Goal: Task Accomplishment & Management: Manage account settings

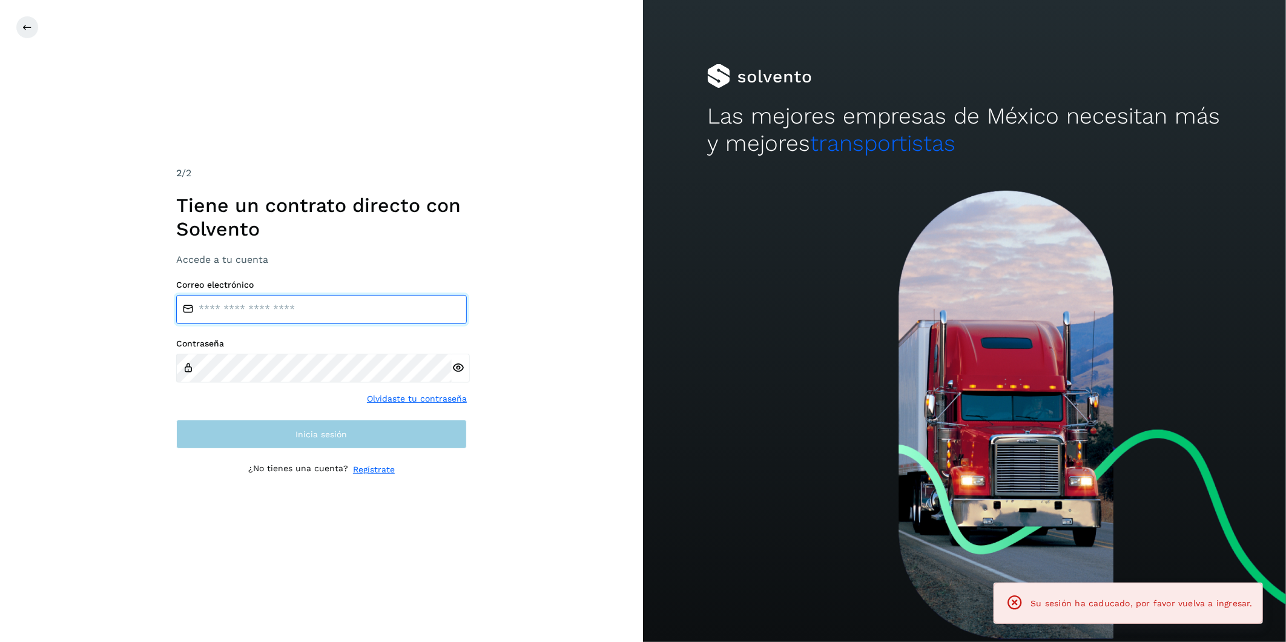
type input "**********"
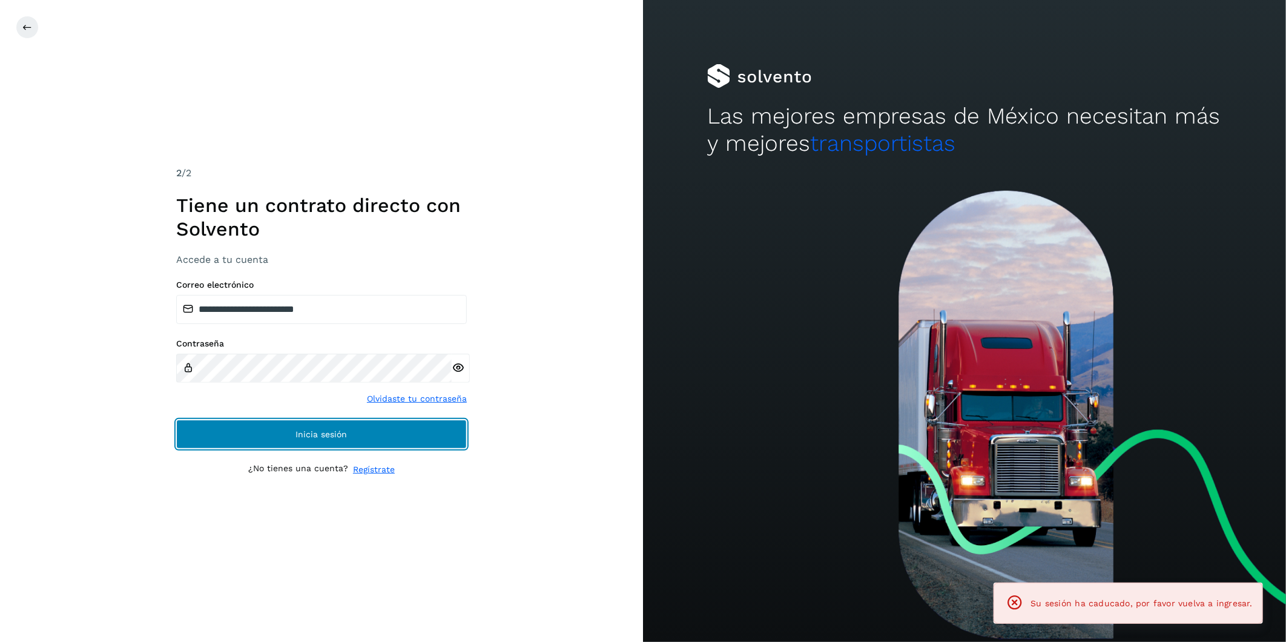
click at [253, 431] on button "Inicia sesión" at bounding box center [321, 434] width 291 height 29
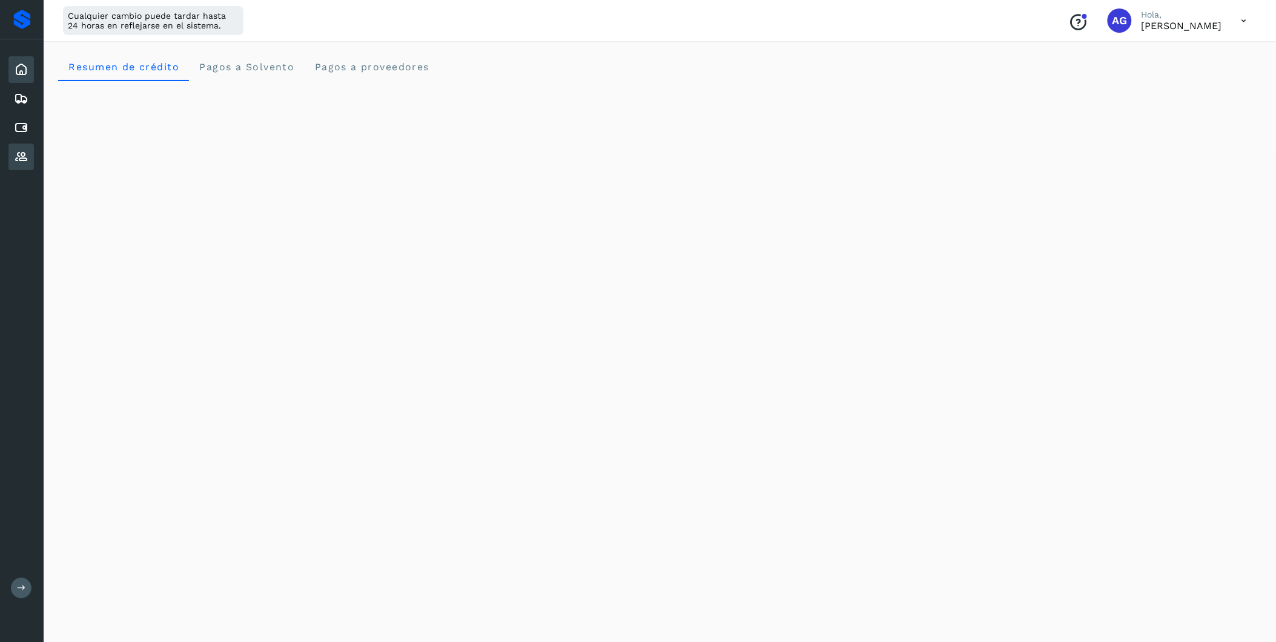
click at [19, 154] on icon at bounding box center [21, 157] width 15 height 15
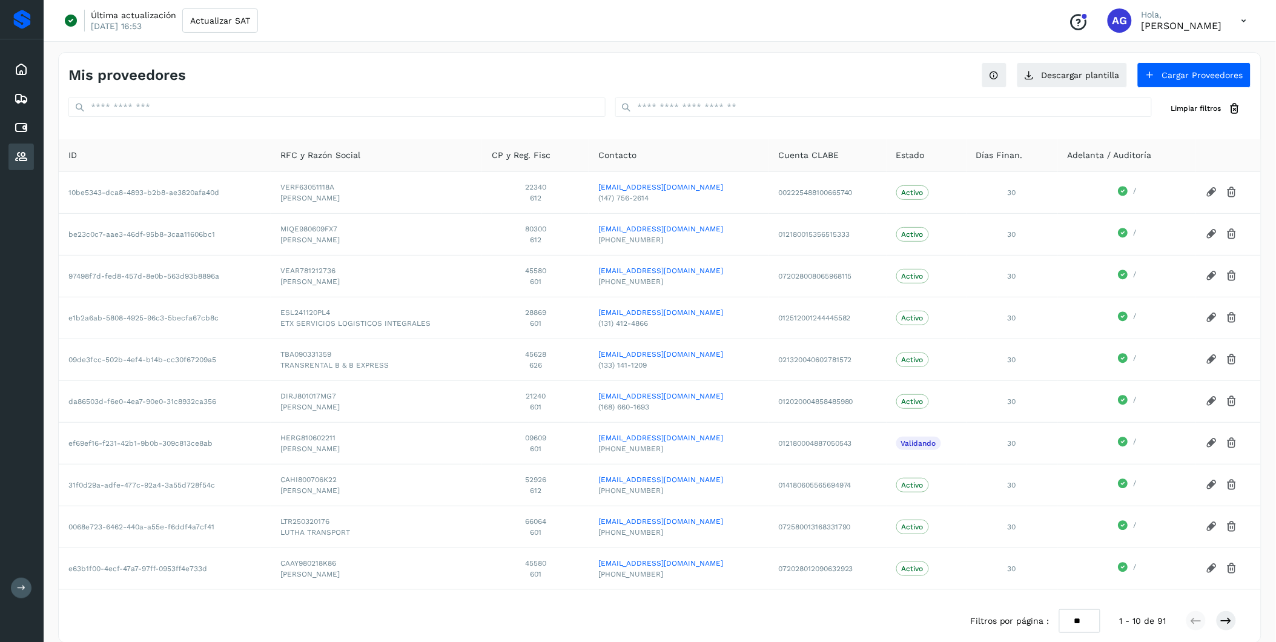
click at [11, 586] on button at bounding box center [21, 588] width 21 height 21
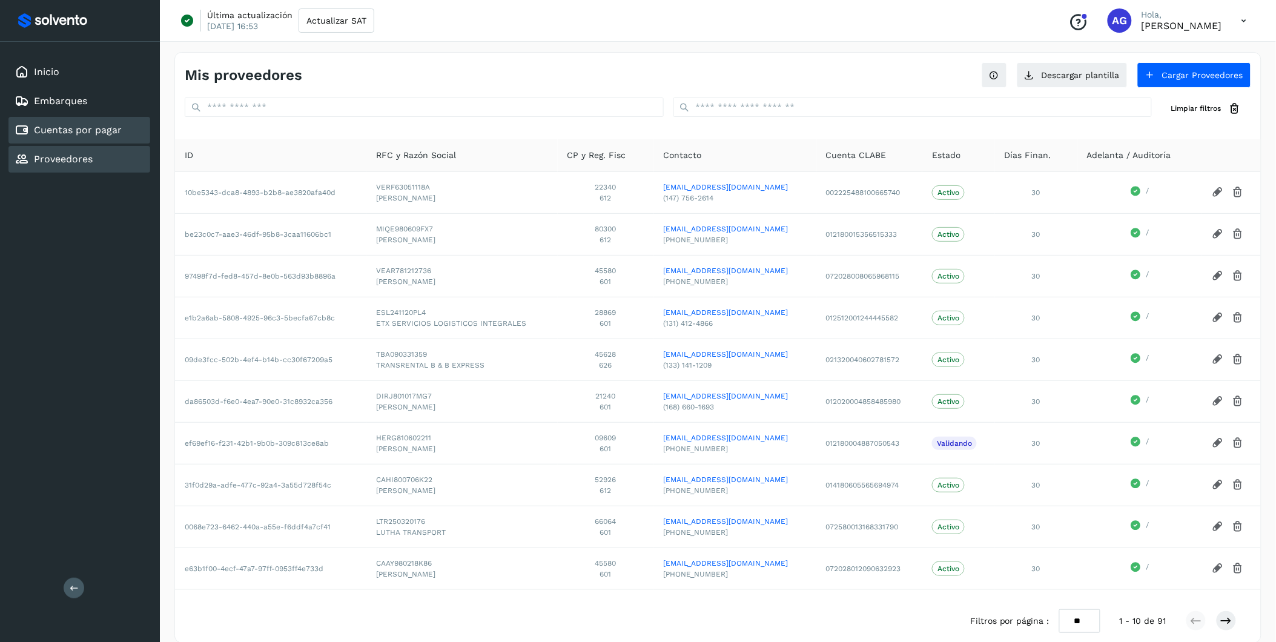
click at [130, 125] on div "Cuentas por pagar" at bounding box center [79, 130] width 142 height 27
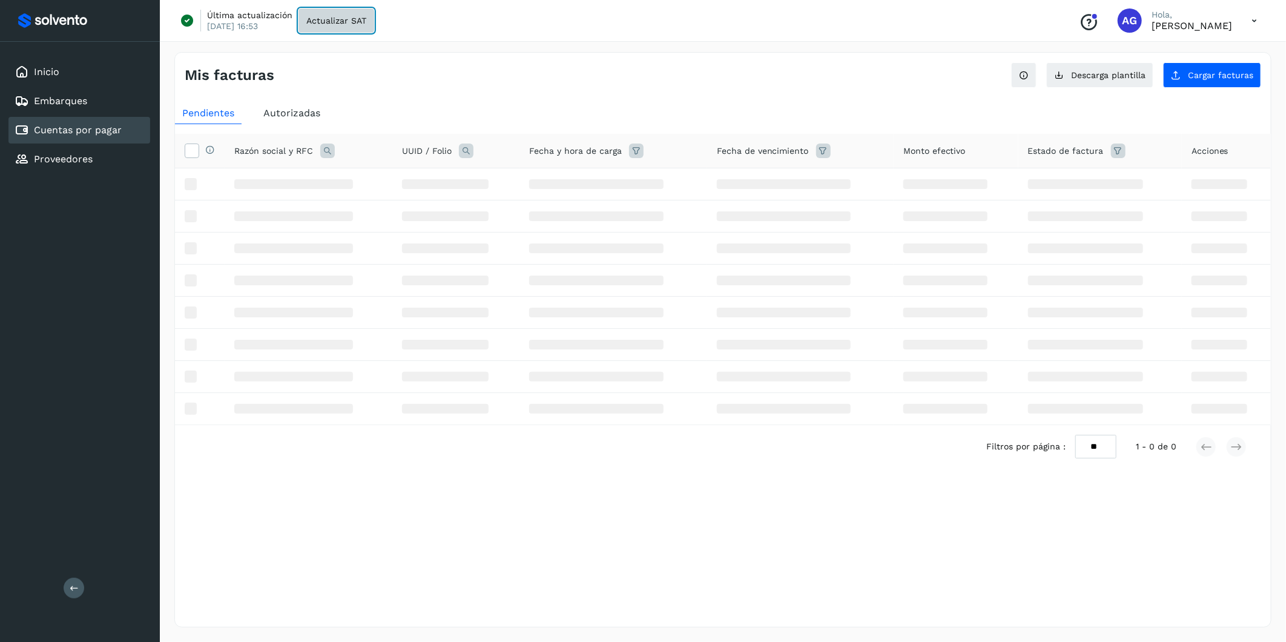
click at [323, 24] on span "Actualizar SAT" at bounding box center [336, 20] width 60 height 8
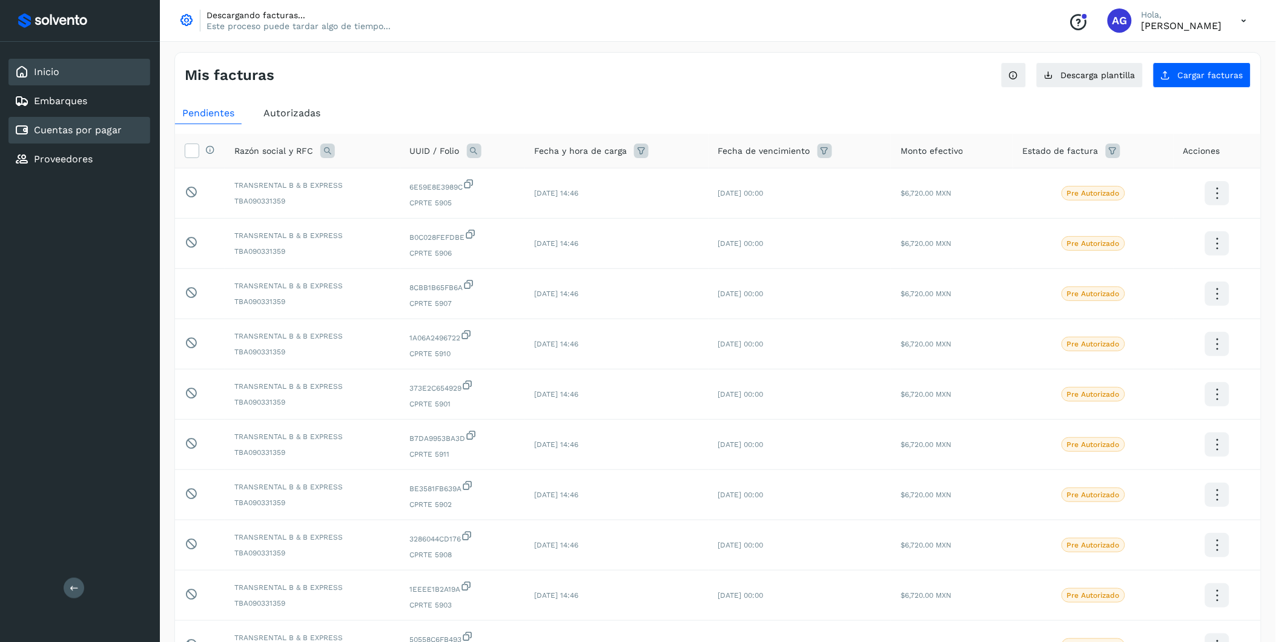
click at [88, 62] on div "Inicio" at bounding box center [79, 72] width 142 height 27
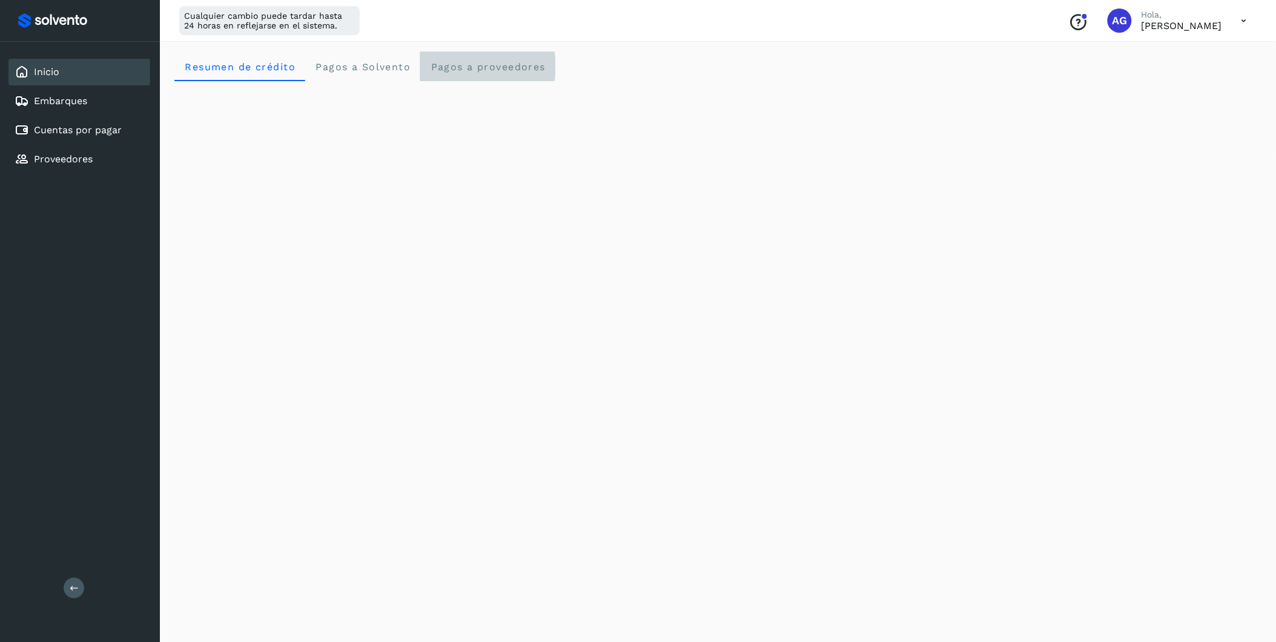
click at [505, 68] on span "Pagos a proveedores" at bounding box center [488, 67] width 116 height 12
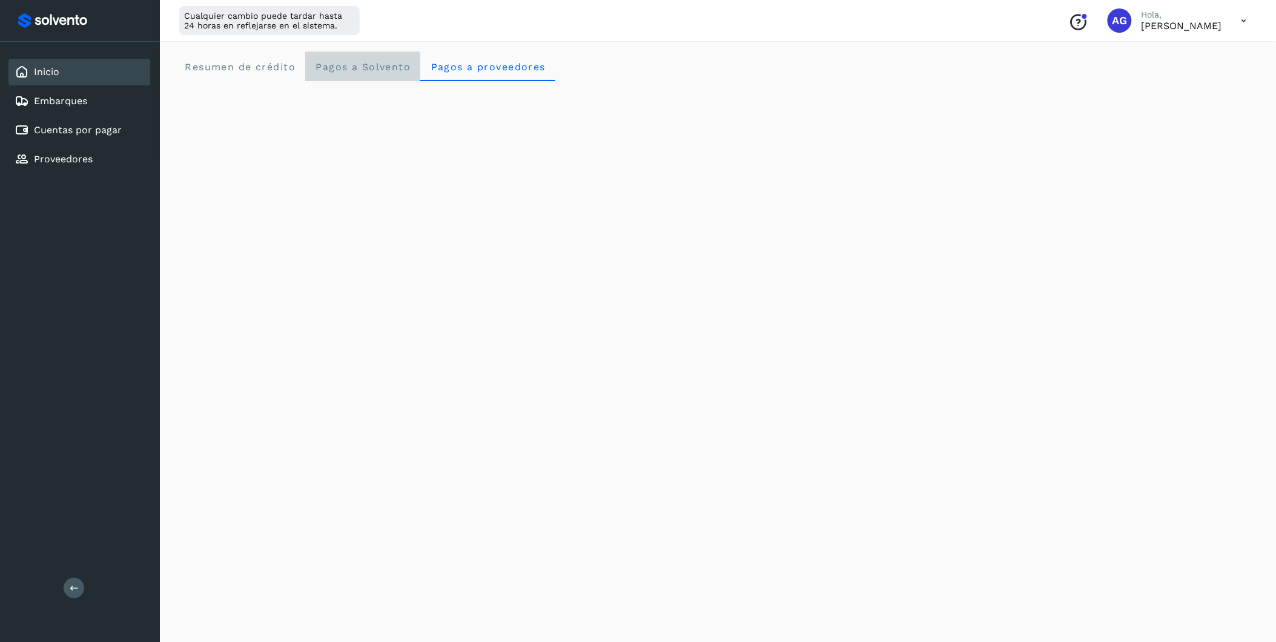
click at [336, 68] on span "Pagos a Solvento" at bounding box center [363, 67] width 96 height 12
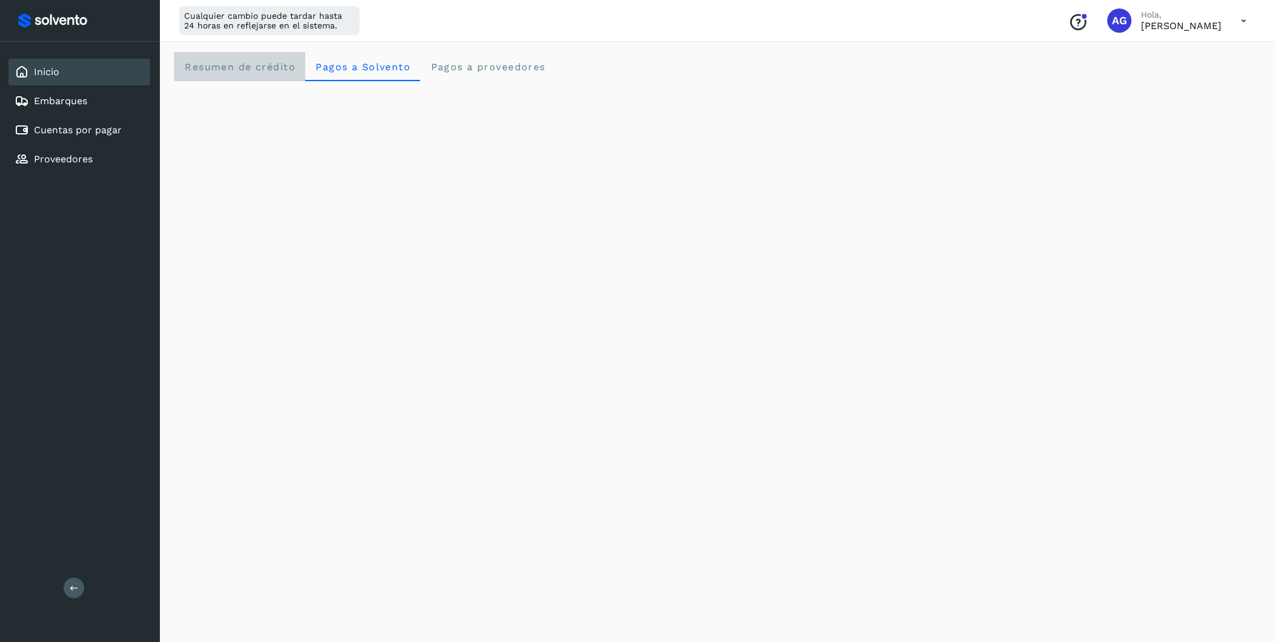
click at [256, 69] on span "Resumen de crédito" at bounding box center [239, 67] width 111 height 12
click at [1242, 347] on div "Initializing..." at bounding box center [717, 170] width 1087 height 1076
drag, startPoint x: 1212, startPoint y: 197, endPoint x: 1288, endPoint y: 140, distance: 95.6
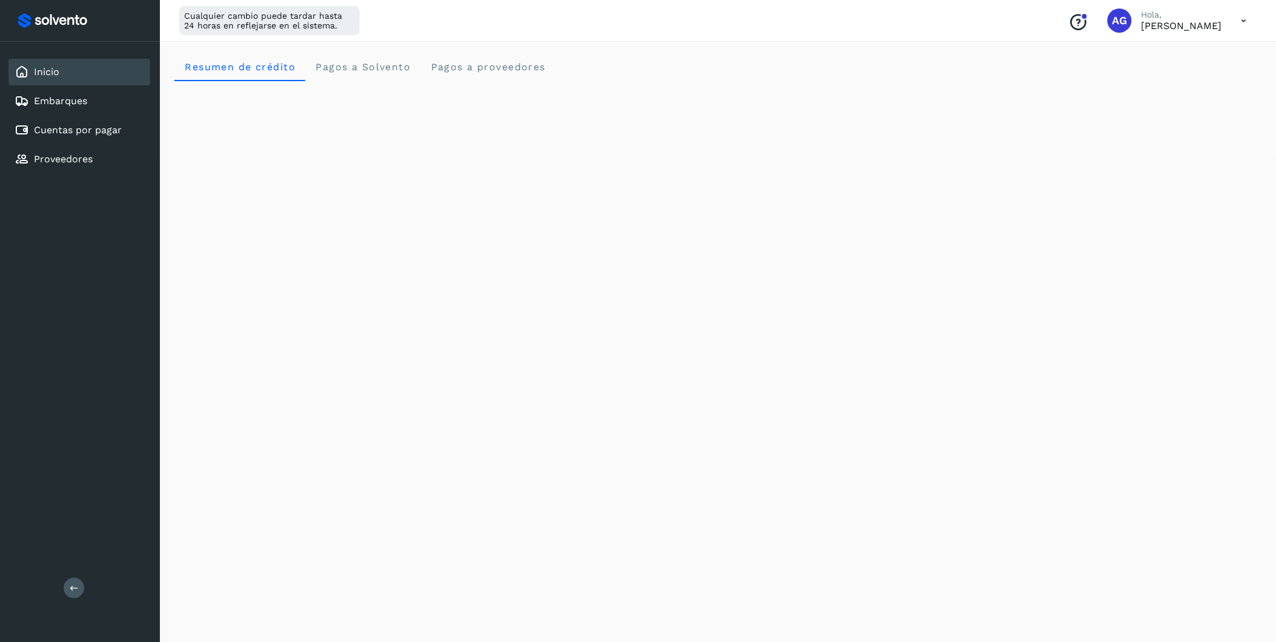
click at [1276, 140] on html "Inicio Embarques Cuentas por pagar Proveedores Salir Cualquier cambio puede tar…" at bounding box center [638, 585] width 1276 height 1171
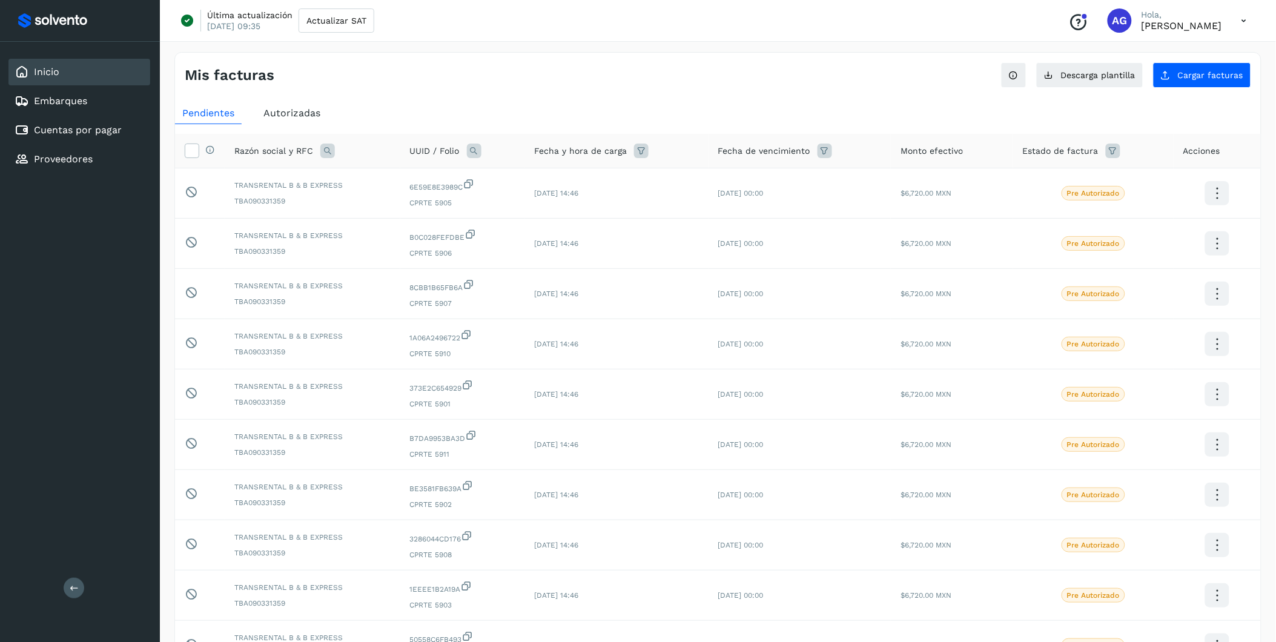
drag, startPoint x: 1286, startPoint y: 19, endPoint x: 911, endPoint y: 96, distance: 382.6
click at [911, 96] on div "Mis facturas Ver instrucciones para cargar Facturas Descarga plantilla Cargar f…" at bounding box center [717, 405] width 1087 height 707
click at [98, 156] on div "Proveedores" at bounding box center [79, 159] width 142 height 27
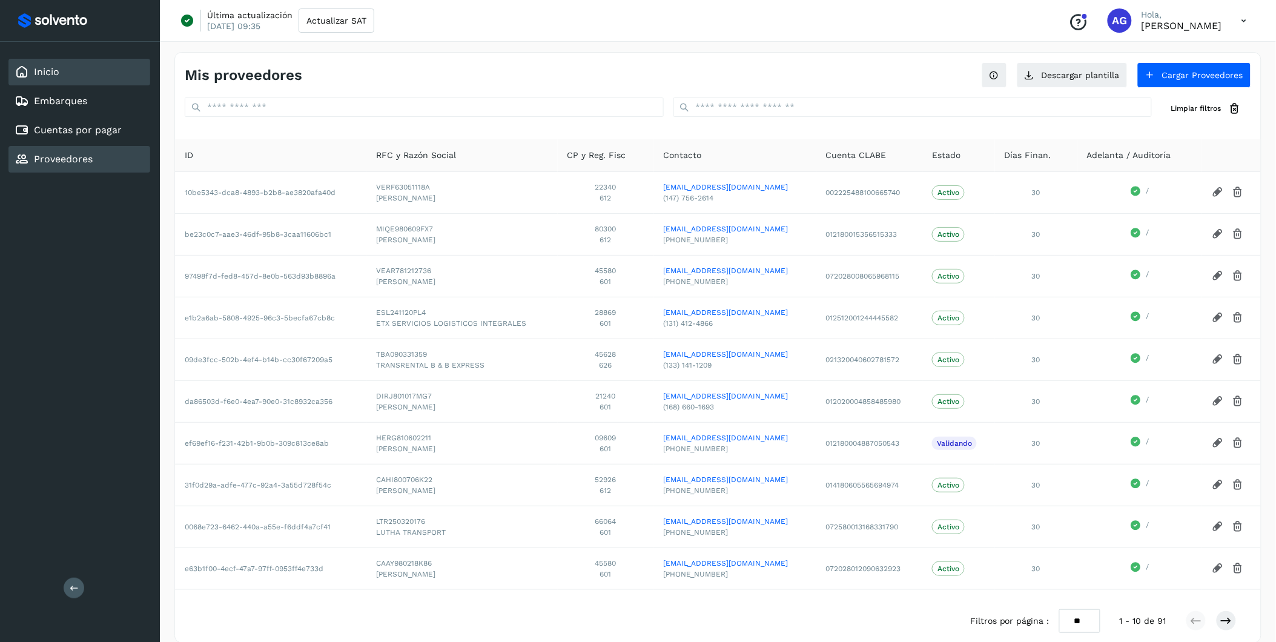
click at [92, 65] on div "Inicio" at bounding box center [79, 72] width 142 height 27
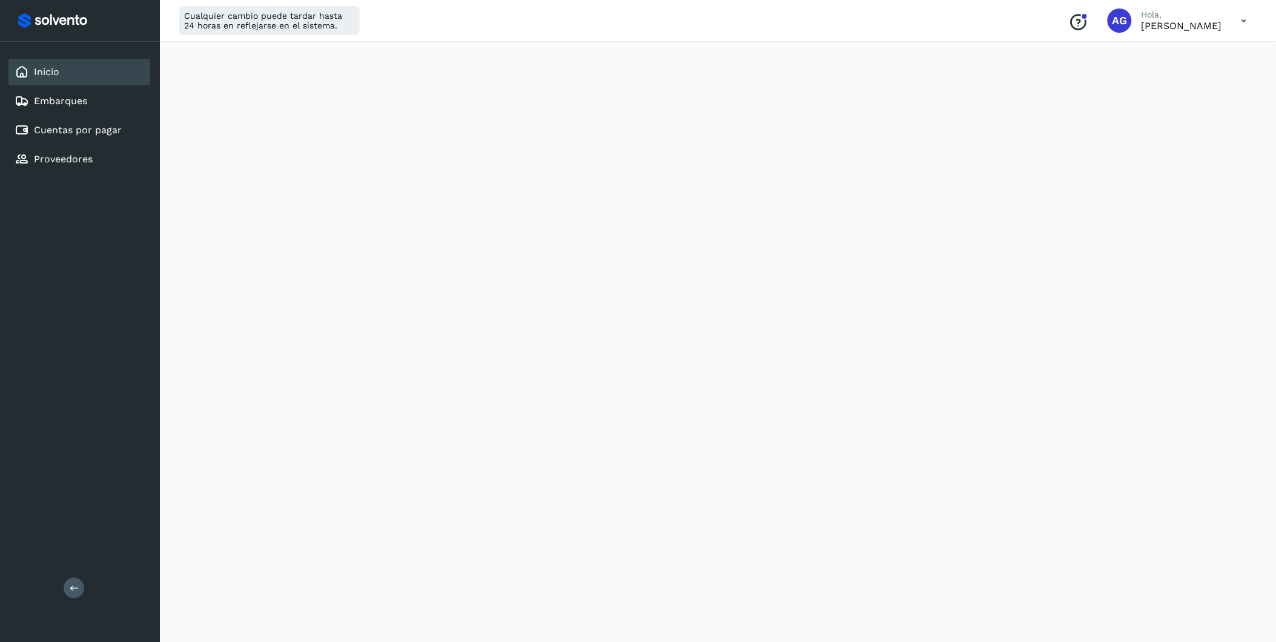
scroll to position [529, 0]
click at [101, 130] on link "Cuentas por pagar" at bounding box center [78, 130] width 88 height 12
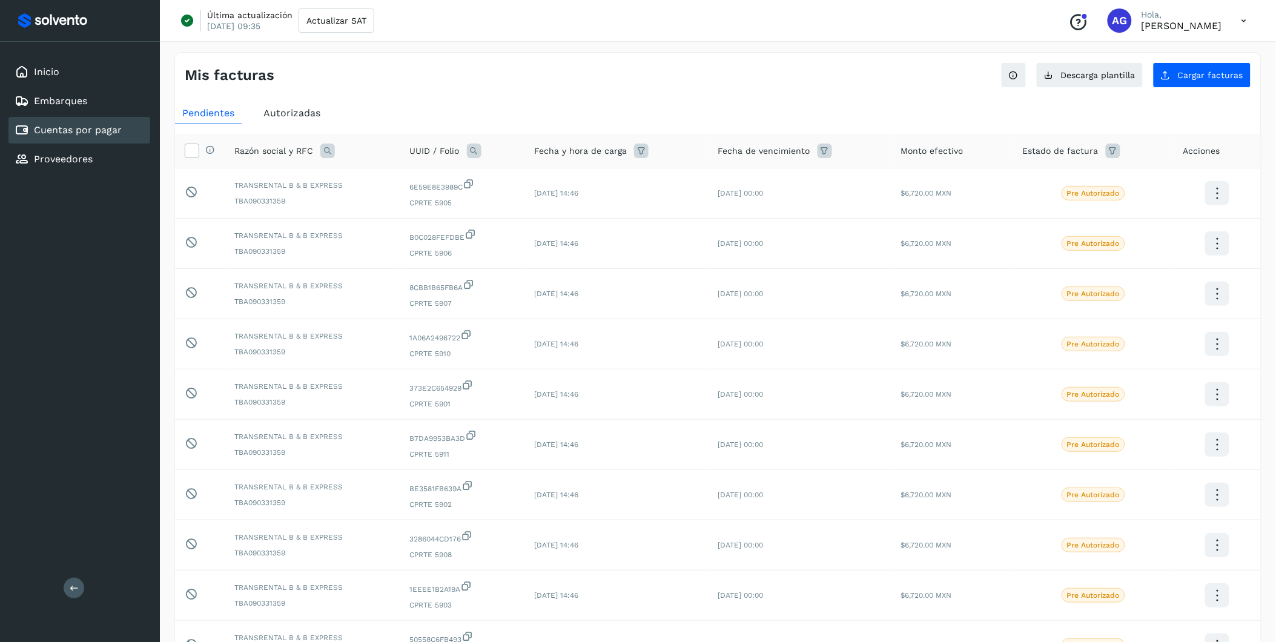
click at [1208, 151] on span "Acciones" at bounding box center [1201, 151] width 37 height 13
click at [1220, 184] on icon at bounding box center [1217, 193] width 28 height 28
click at [1151, 119] on div at bounding box center [638, 321] width 1276 height 642
click at [187, 152] on icon at bounding box center [191, 150] width 13 height 13
click at [1242, 19] on icon at bounding box center [1244, 20] width 25 height 25
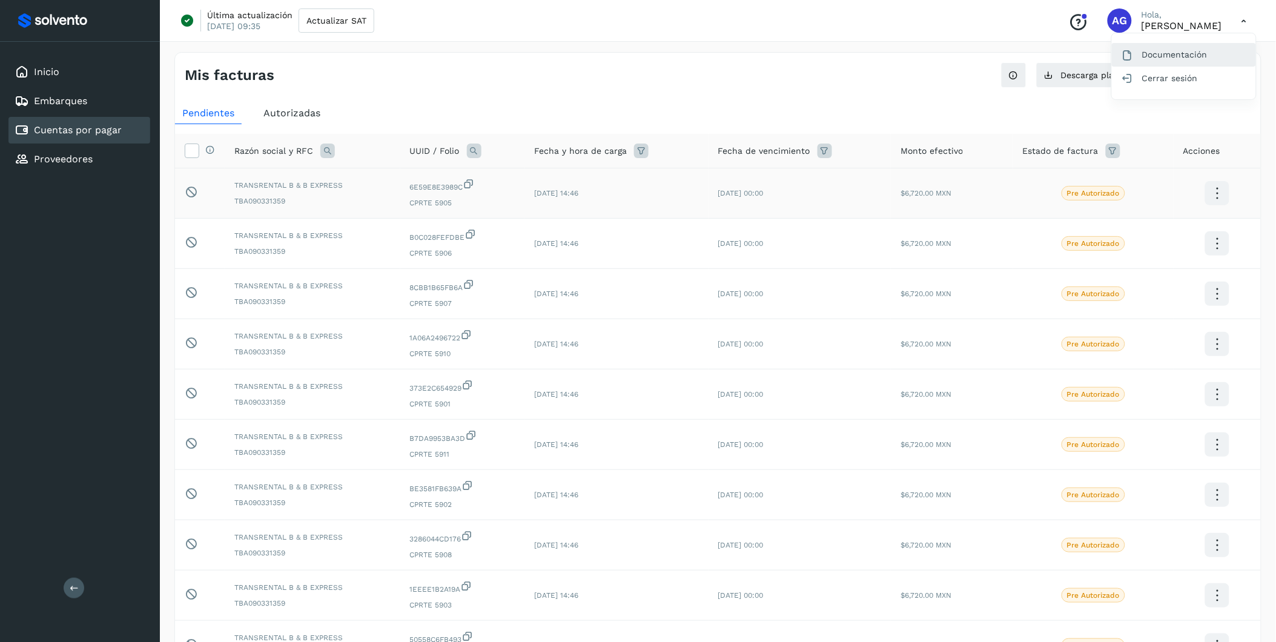
click at [1194, 55] on div "Documentación" at bounding box center [1184, 54] width 144 height 23
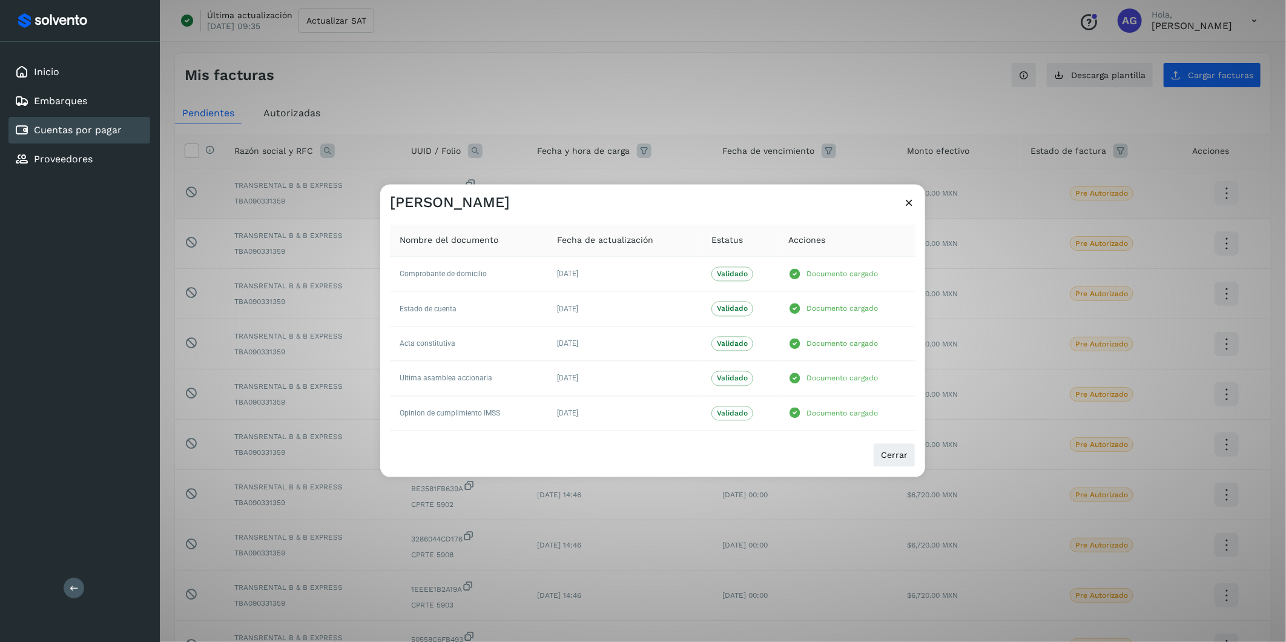
click at [813, 240] on span "Acciones" at bounding box center [807, 240] width 37 height 13
click at [893, 458] on span "Cerrar" at bounding box center [894, 455] width 27 height 8
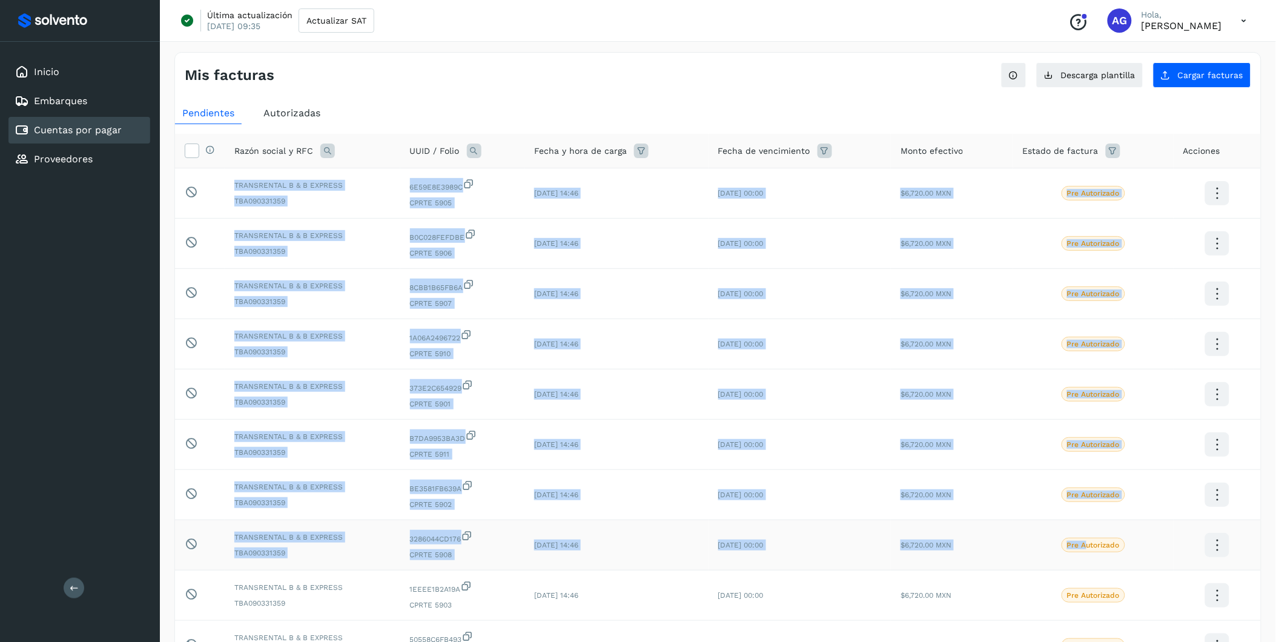
scroll to position [136, 0]
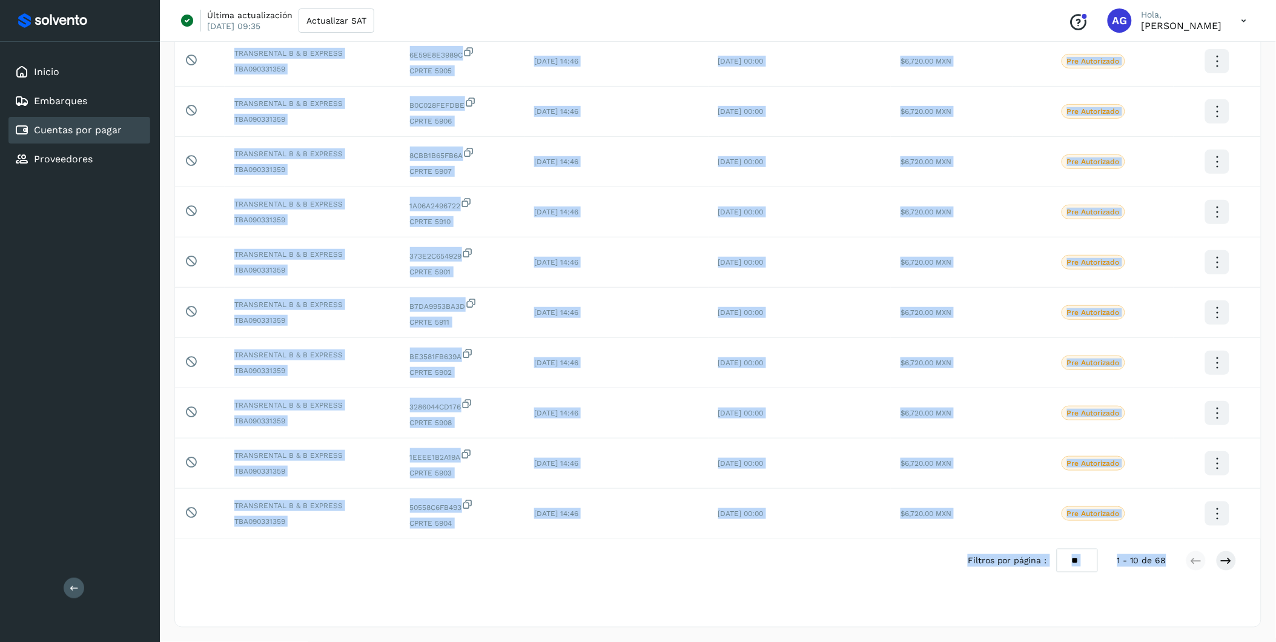
drag, startPoint x: 200, startPoint y: 180, endPoint x: 1171, endPoint y: 549, distance: 1039.1
click at [1171, 549] on div "Selecciona todas las facturas disponibles para autorización Razón social y RFC …" at bounding box center [718, 312] width 1086 height 620
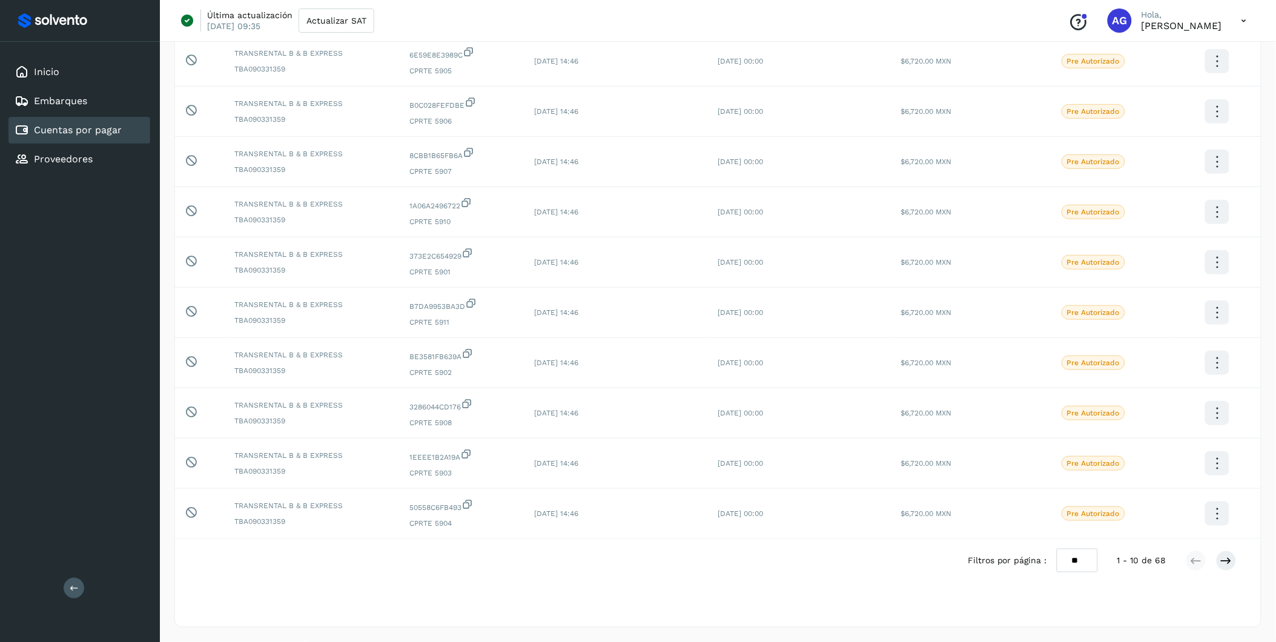
click at [461, 11] on div "Última actualización [DATE] 09:35 Actualizar SAT Conoce nuestros beneficios [PE…" at bounding box center [718, 21] width 1116 height 42
click at [474, 48] on icon at bounding box center [469, 51] width 12 height 13
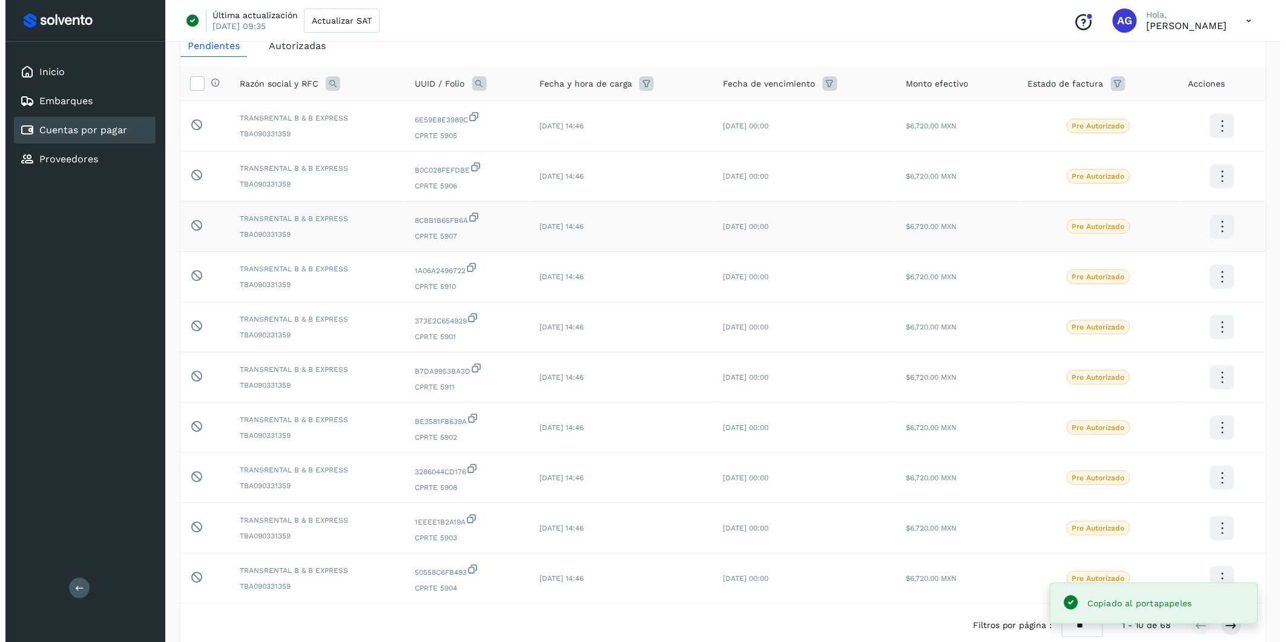
scroll to position [0, 0]
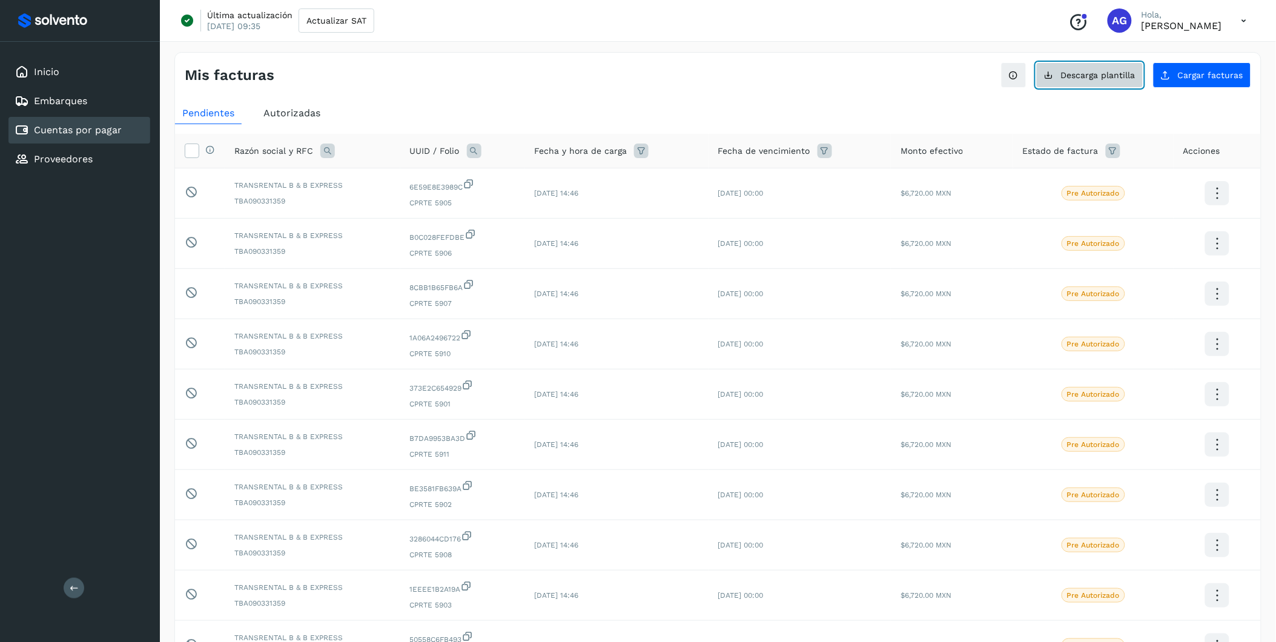
click at [1065, 73] on span "Descarga plantilla" at bounding box center [1098, 75] width 74 height 8
click at [1069, 21] on icon "Conoce nuestros beneficios" at bounding box center [1078, 22] width 19 height 19
click at [109, 150] on div "Proveedores" at bounding box center [79, 159] width 142 height 27
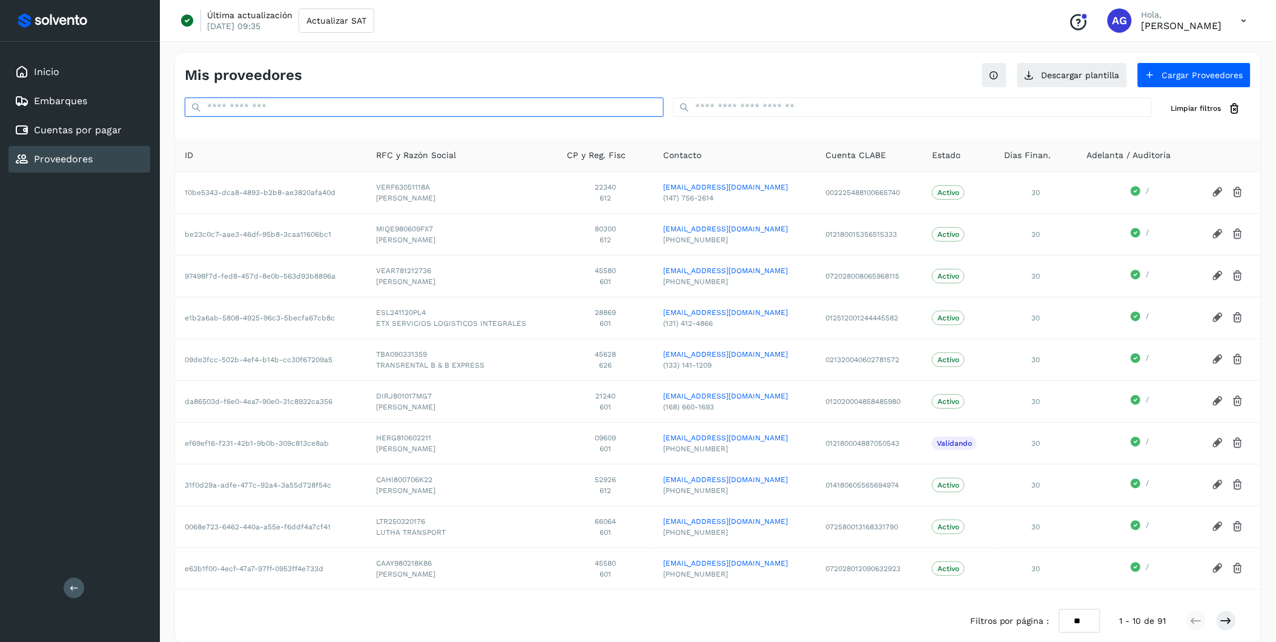
click at [501, 111] on input "text" at bounding box center [424, 107] width 479 height 19
click at [719, 110] on input "text" at bounding box center [912, 107] width 479 height 19
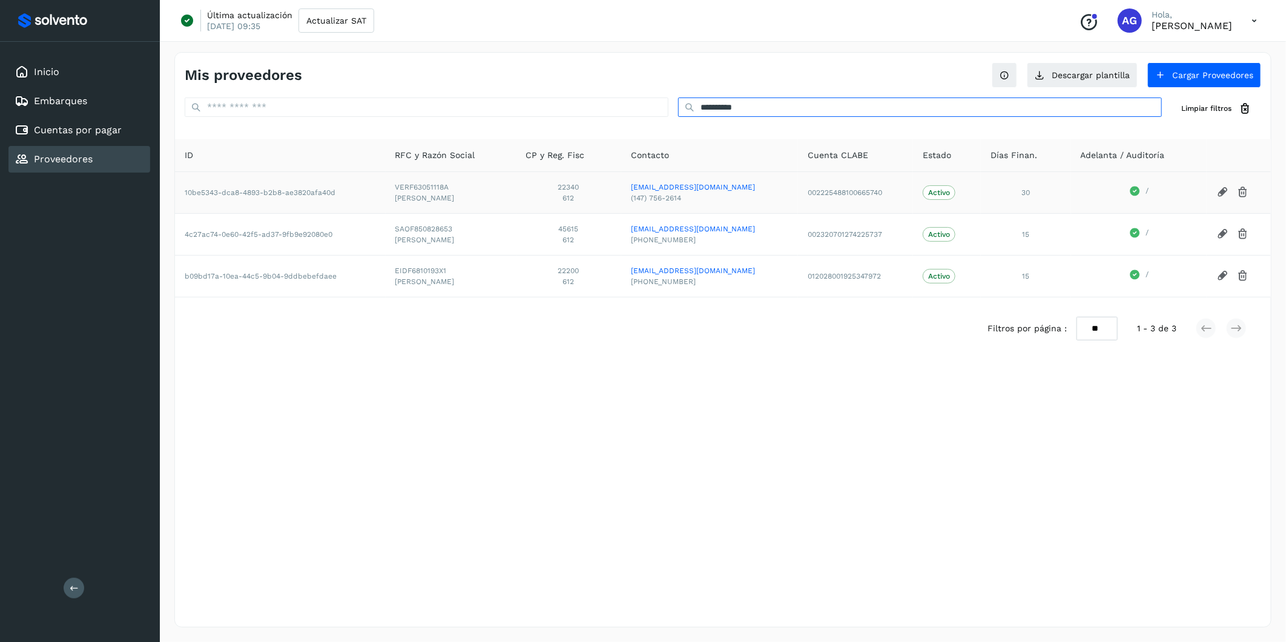
type input "*********"
